Goal: Task Accomplishment & Management: Complete application form

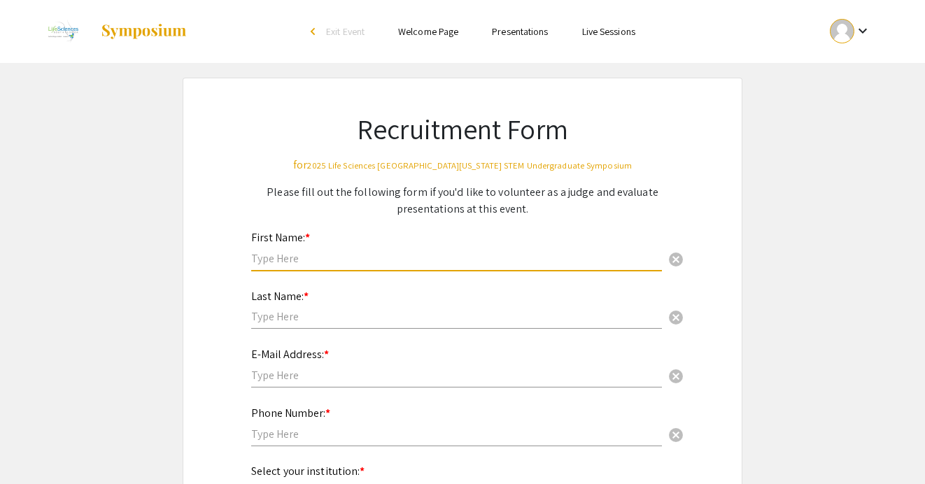
click at [489, 253] on input "text" at bounding box center [456, 258] width 411 height 15
type input "[PERSON_NAME]"
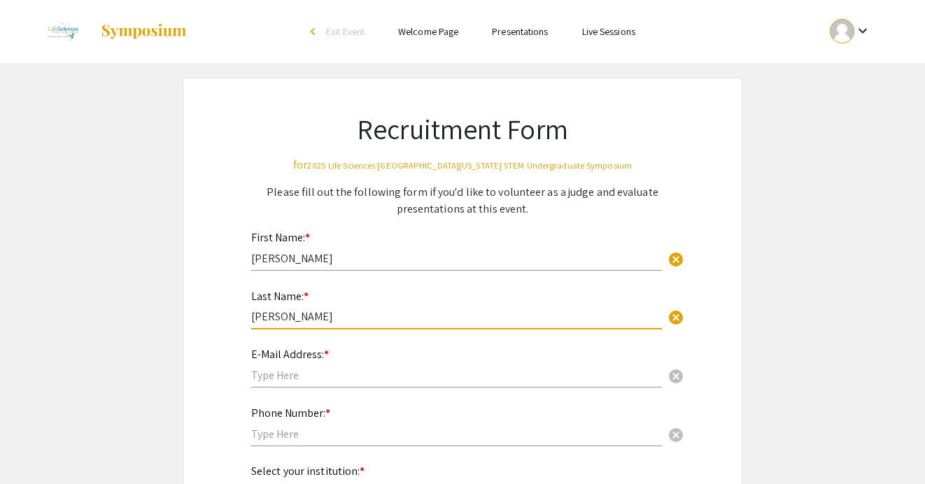
type input "[PERSON_NAME]"
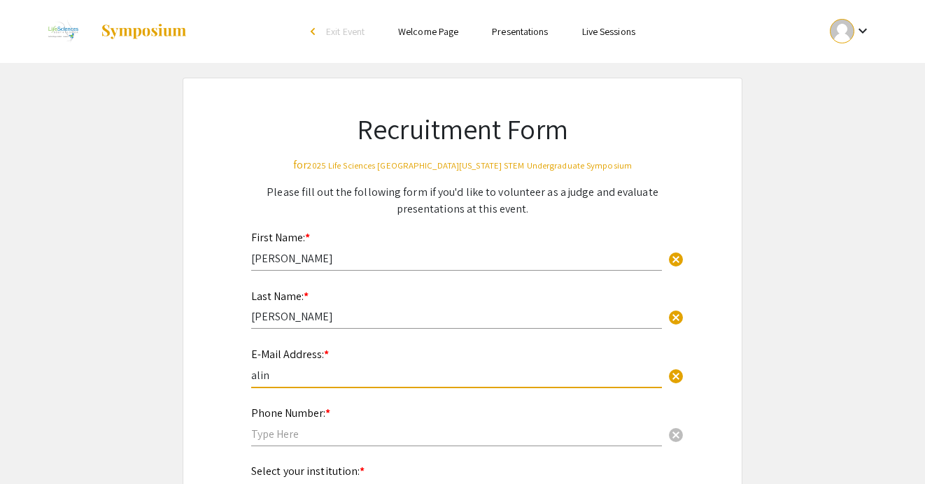
type input "[EMAIL_ADDRESS][DOMAIN_NAME]"
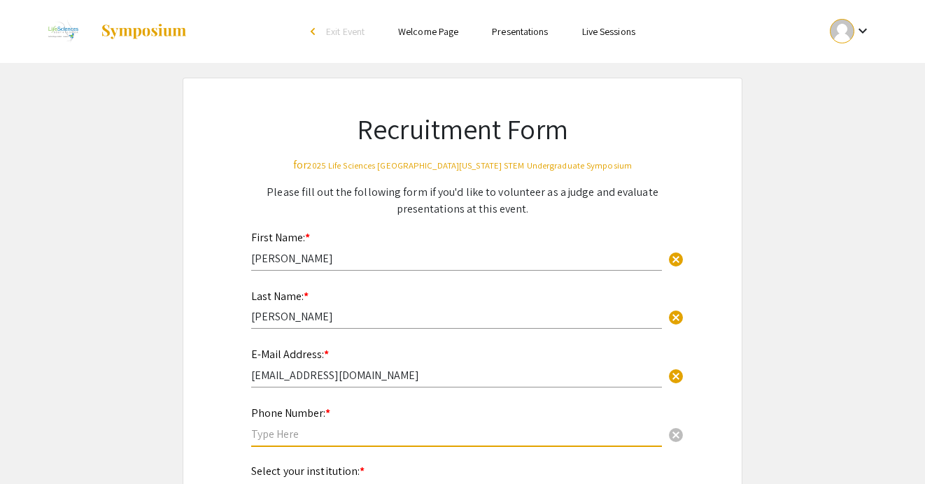
click at [363, 434] on input "text" at bounding box center [456, 434] width 411 height 15
type input "[PHONE_NUMBER]"
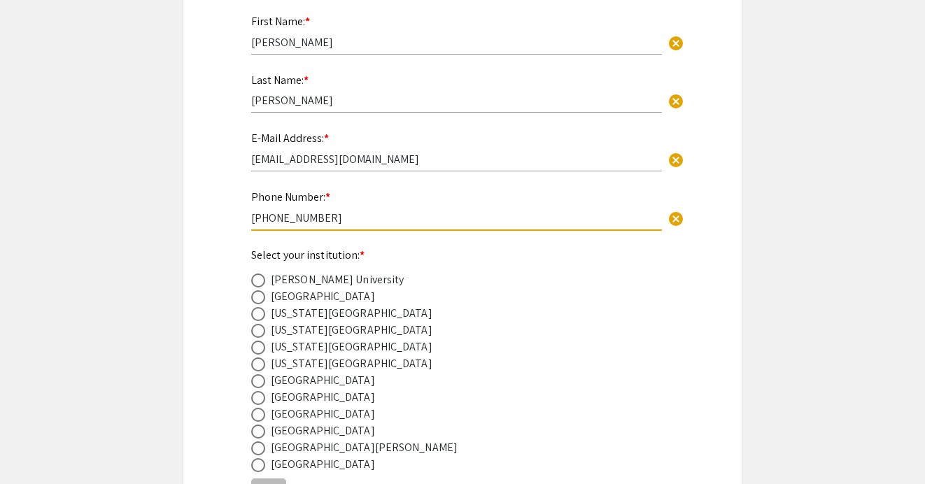
scroll to position [218, 0]
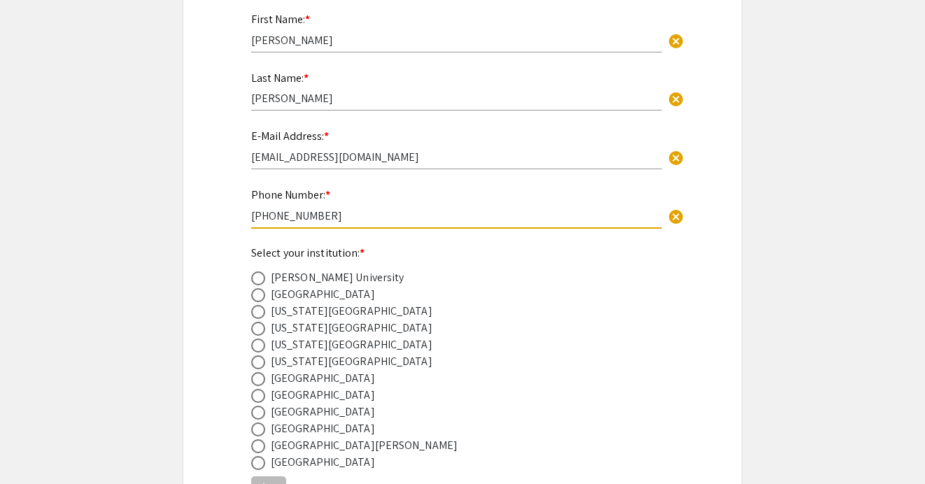
click at [370, 417] on div "[GEOGRAPHIC_DATA]" at bounding box center [323, 412] width 104 height 17
click at [260, 412] on span at bounding box center [258, 413] width 14 height 14
click at [260, 412] on input "radio" at bounding box center [258, 413] width 14 height 14
radio input "true"
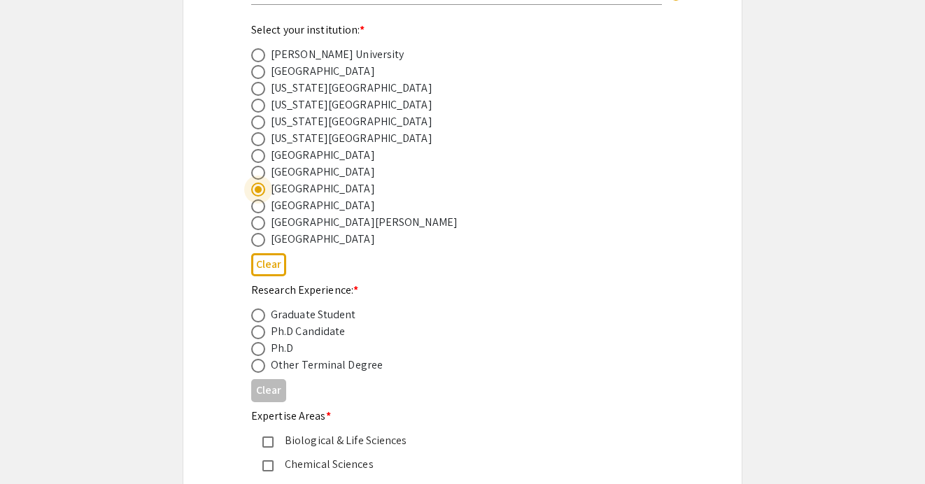
scroll to position [597, 0]
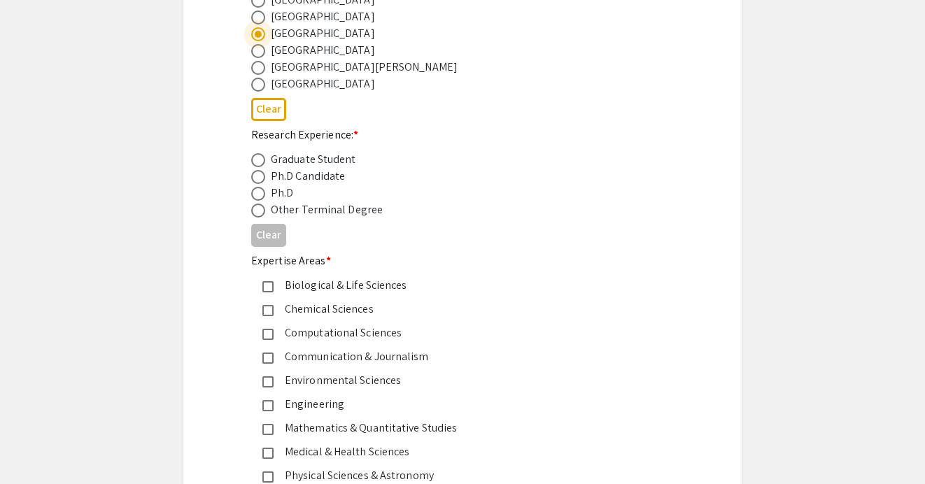
click at [255, 212] on span at bounding box center [258, 211] width 14 height 14
click at [255, 212] on input "radio" at bounding box center [258, 211] width 14 height 14
radio input "true"
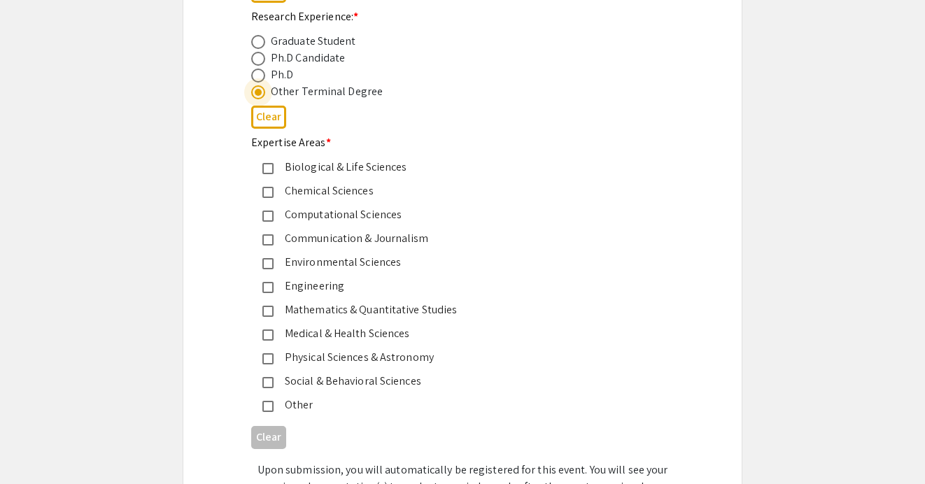
scroll to position [750, 0]
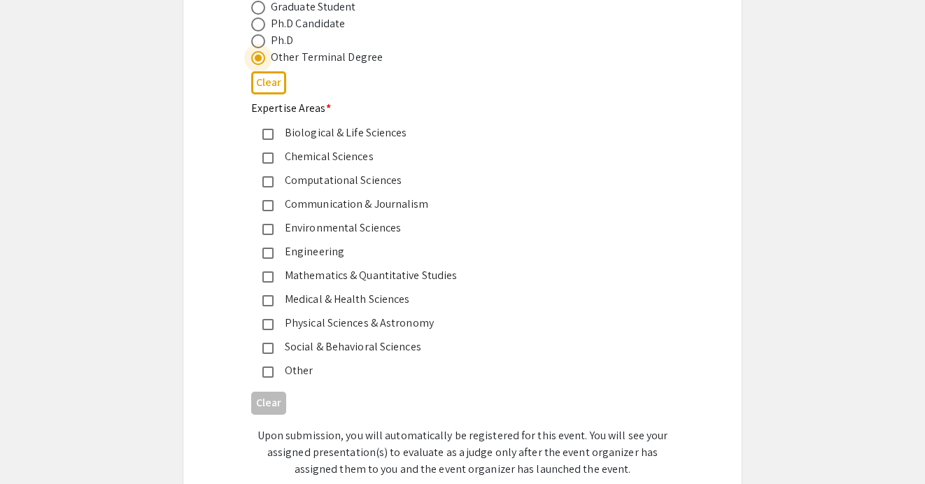
click at [271, 300] on mat-pseudo-checkbox at bounding box center [267, 300] width 11 height 11
click at [272, 136] on mat-pseudo-checkbox at bounding box center [267, 134] width 11 height 11
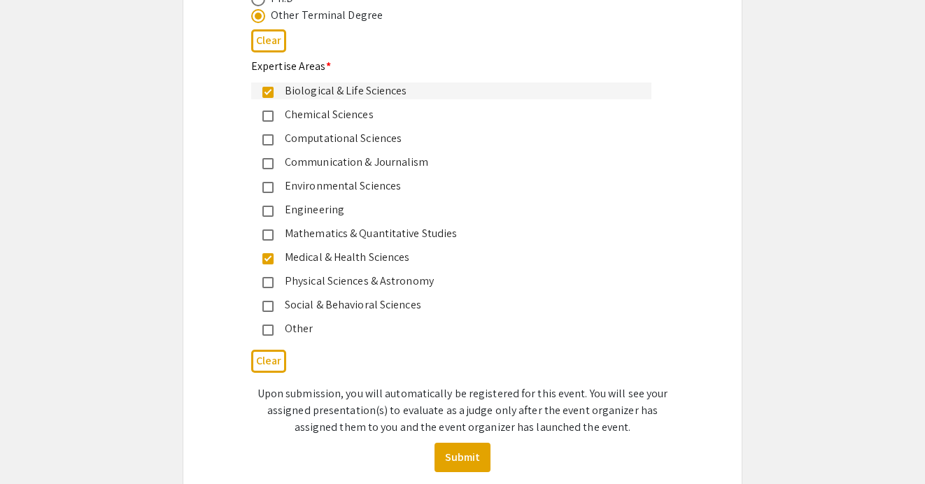
scroll to position [804, 0]
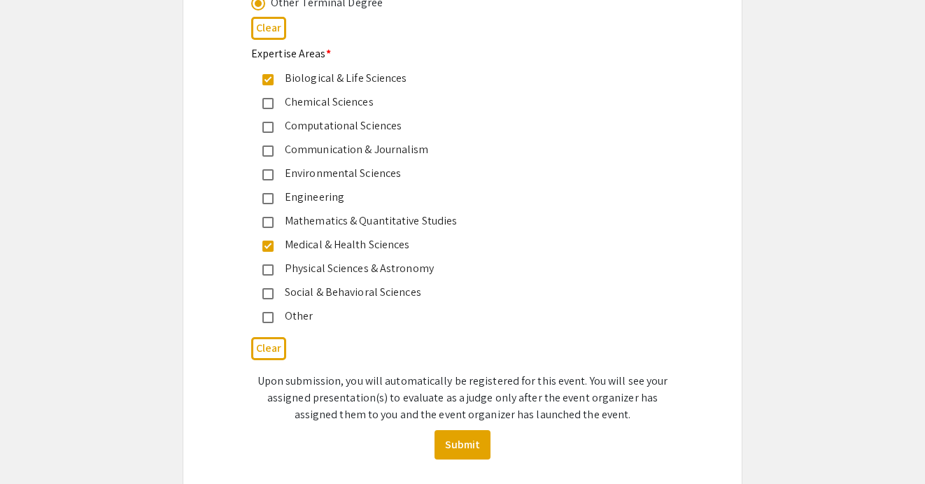
click at [271, 321] on mat-pseudo-checkbox at bounding box center [267, 317] width 11 height 11
click at [468, 449] on button "Submit" at bounding box center [463, 444] width 56 height 29
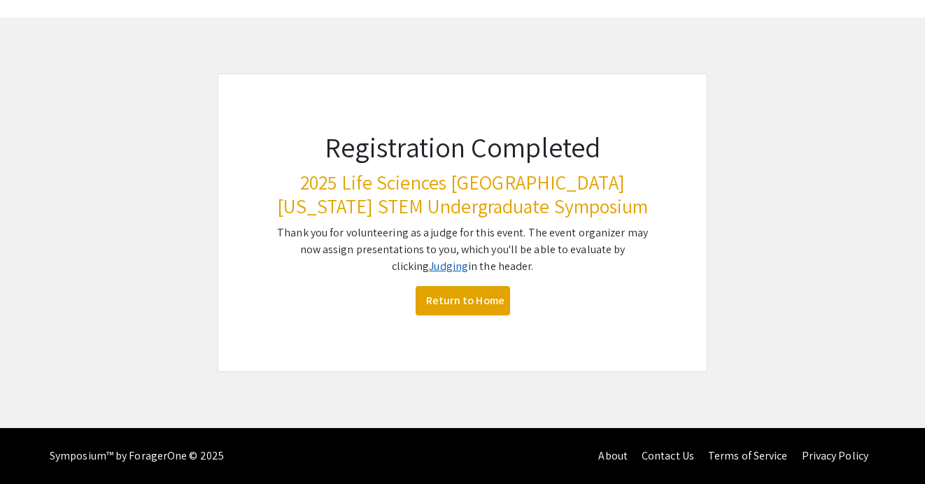
click at [429, 264] on link "Judging" at bounding box center [448, 266] width 39 height 15
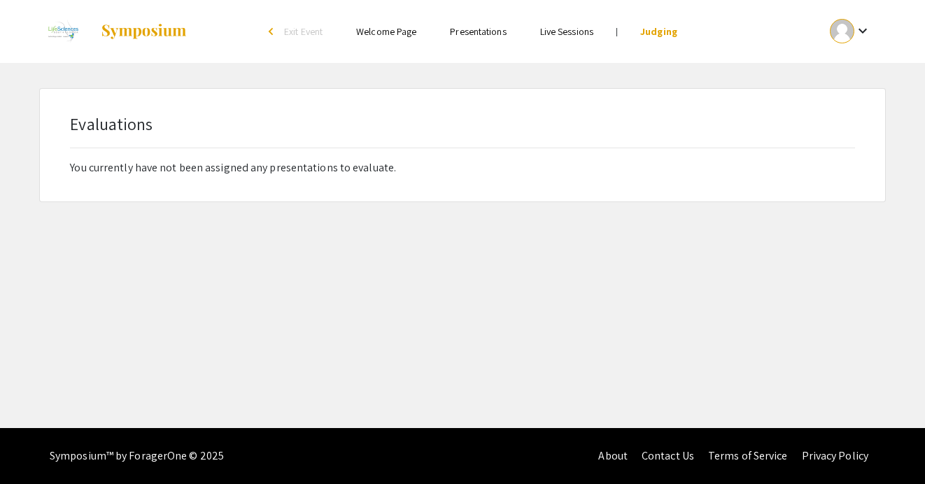
click at [847, 38] on div at bounding box center [842, 31] width 24 height 24
click at [862, 73] on button "My Account" at bounding box center [858, 69] width 86 height 34
